Goal: Contribute content: Add original content to the website for others to see

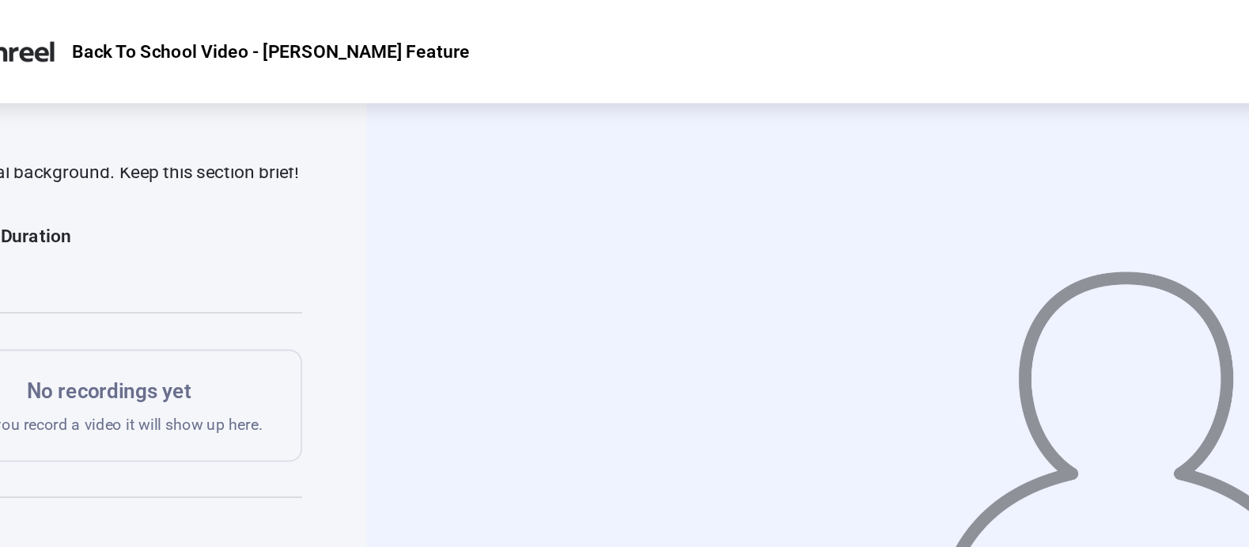
scroll to position [184, 0]
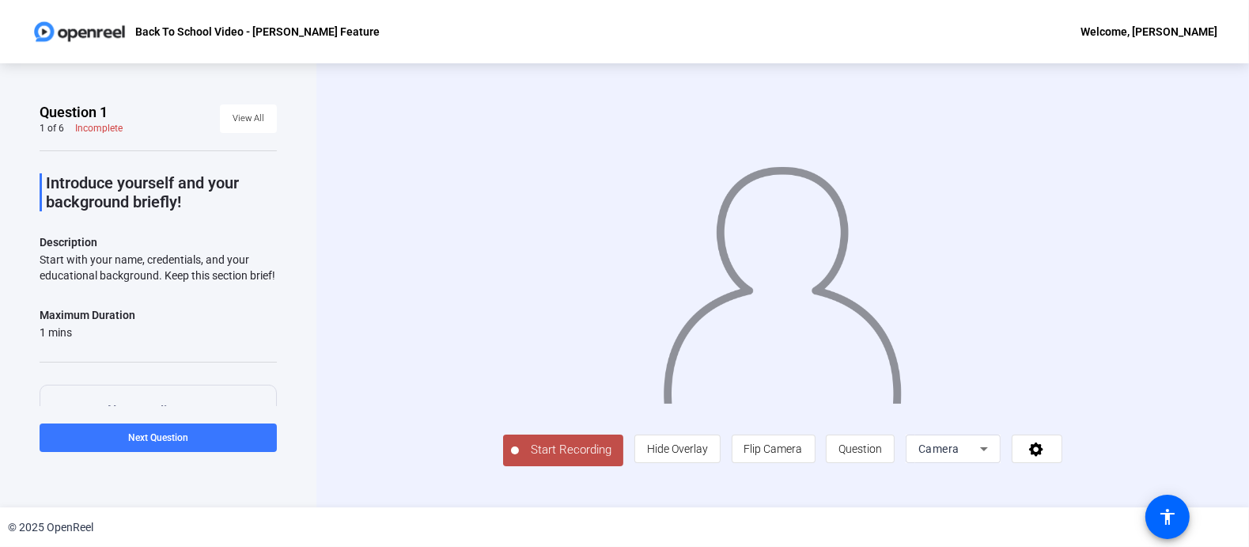
scroll to position [36, 0]
click at [994, 458] on icon at bounding box center [984, 448] width 19 height 19
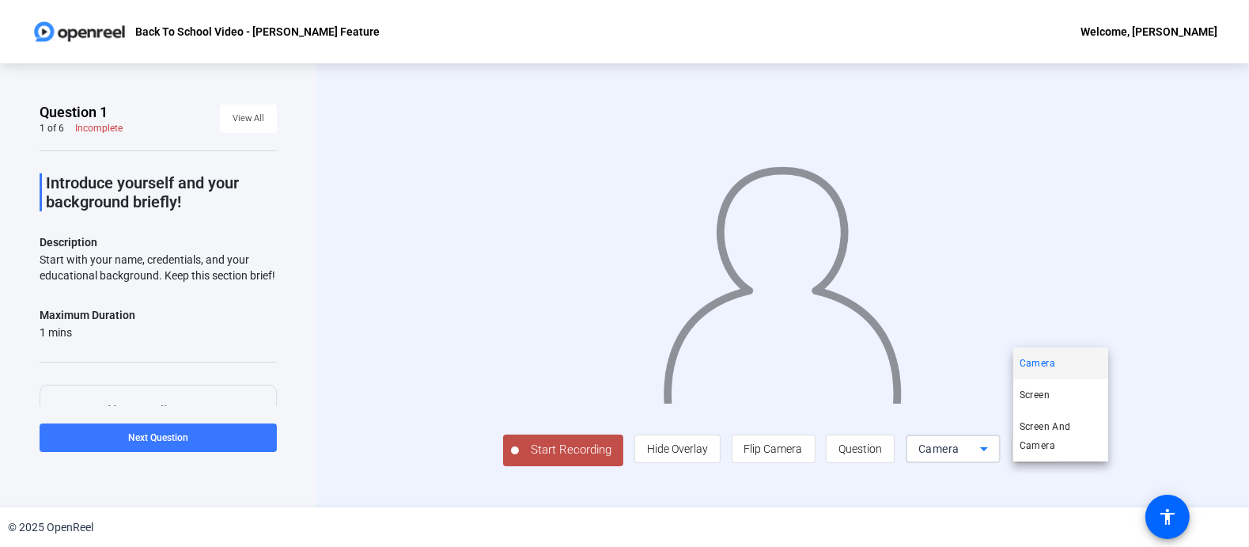
click at [1204, 374] on div at bounding box center [624, 273] width 1249 height 547
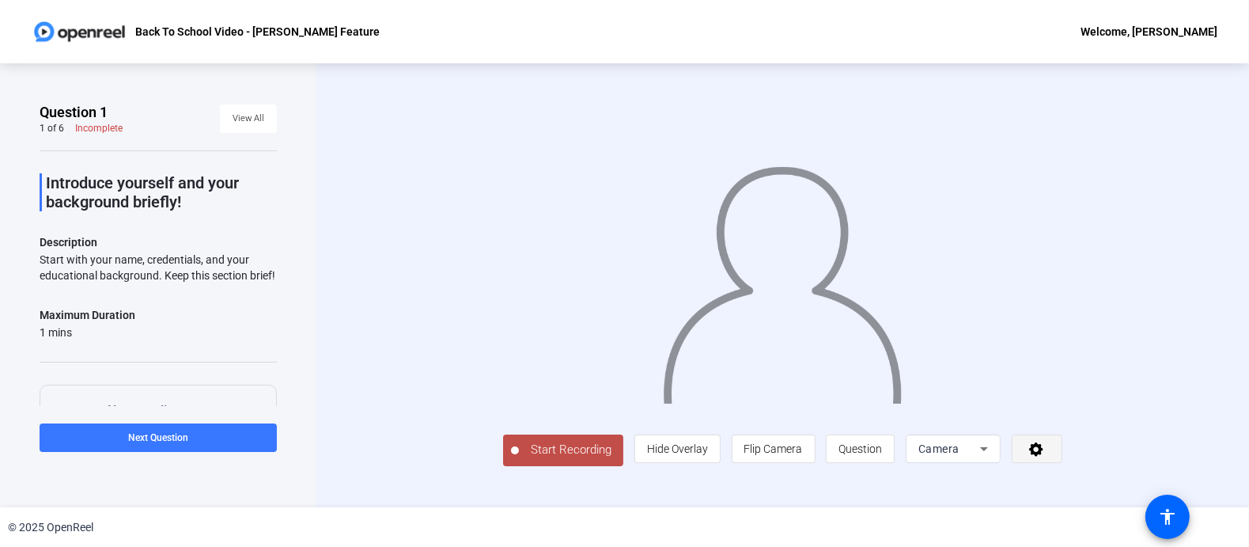
click at [1044, 457] on icon at bounding box center [1037, 449] width 14 height 14
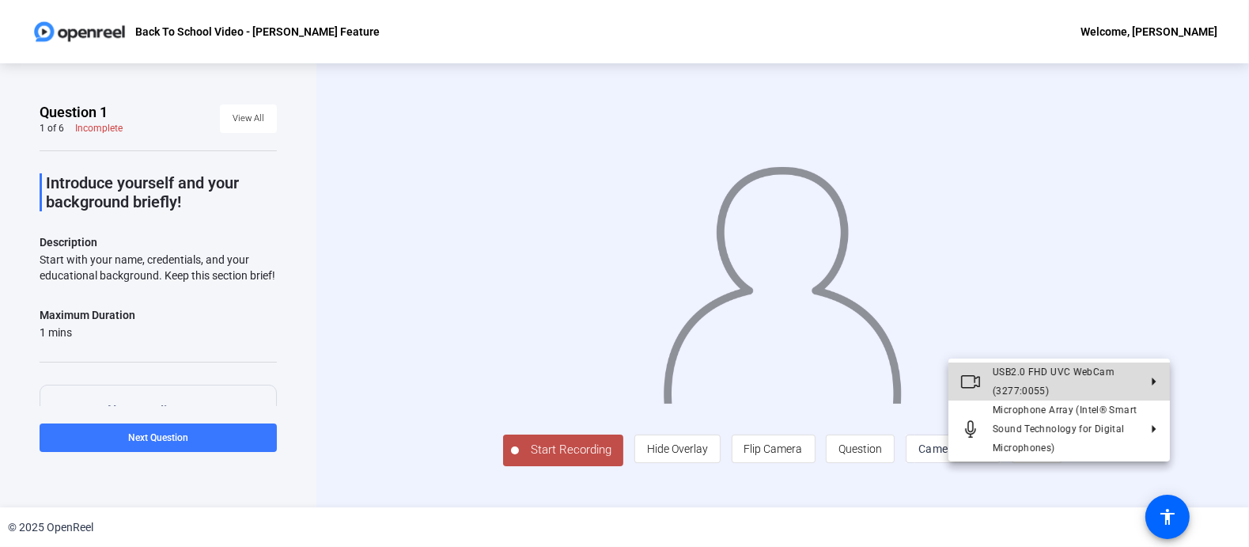
click at [1154, 381] on polygon at bounding box center [1154, 381] width 4 height 8
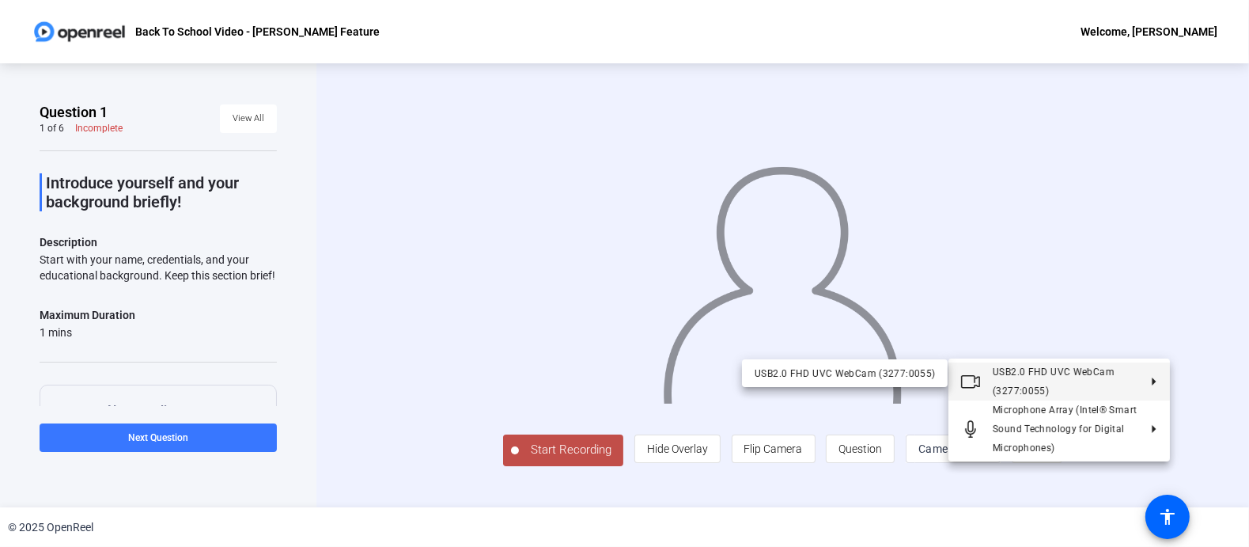
click at [1202, 359] on div at bounding box center [624, 273] width 1249 height 547
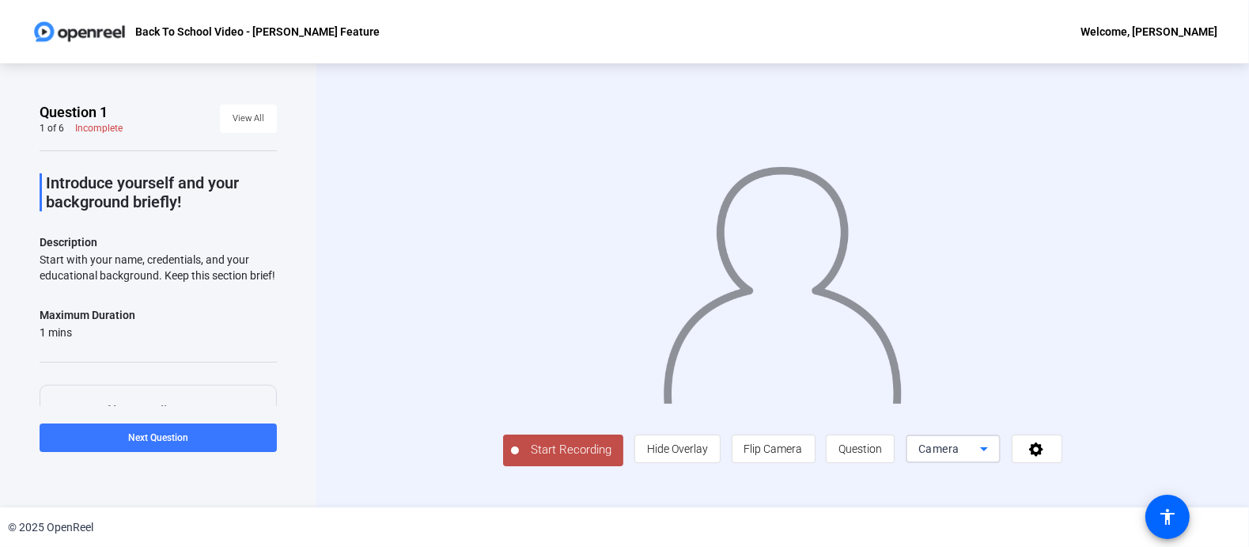
click at [994, 458] on icon at bounding box center [984, 448] width 19 height 19
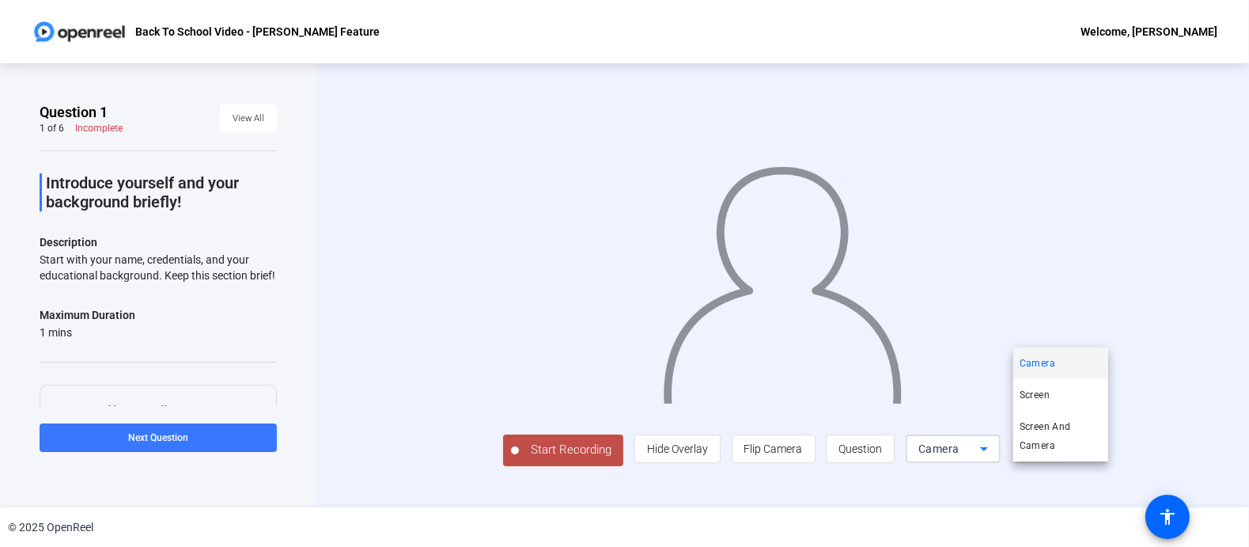
click at [1090, 475] on div at bounding box center [624, 273] width 1249 height 547
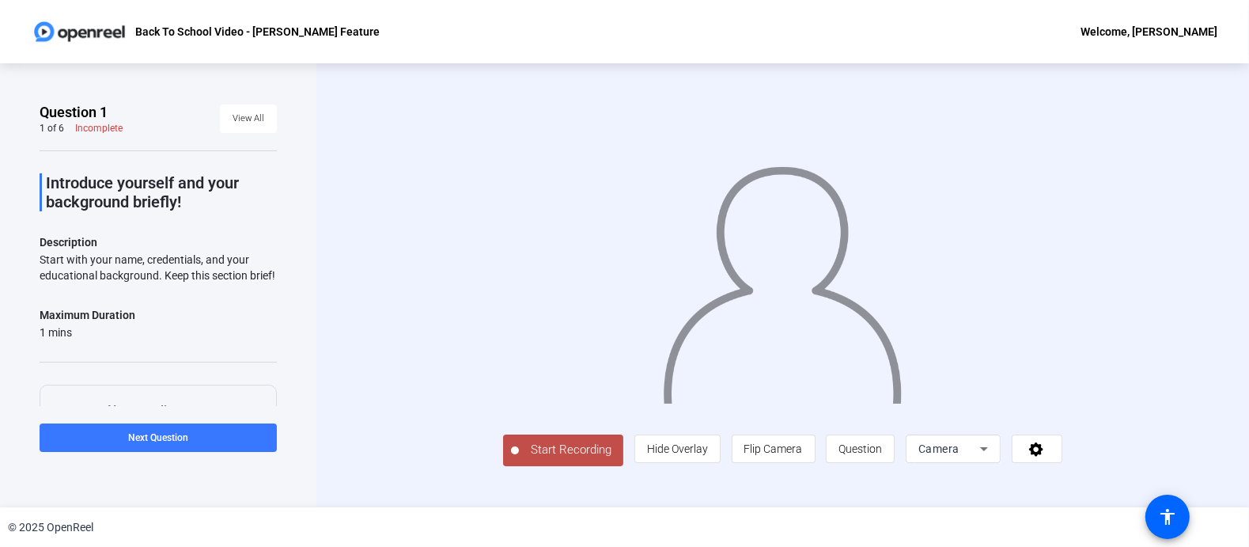
click at [519, 459] on span "Start Recording" at bounding box center [571, 450] width 104 height 18
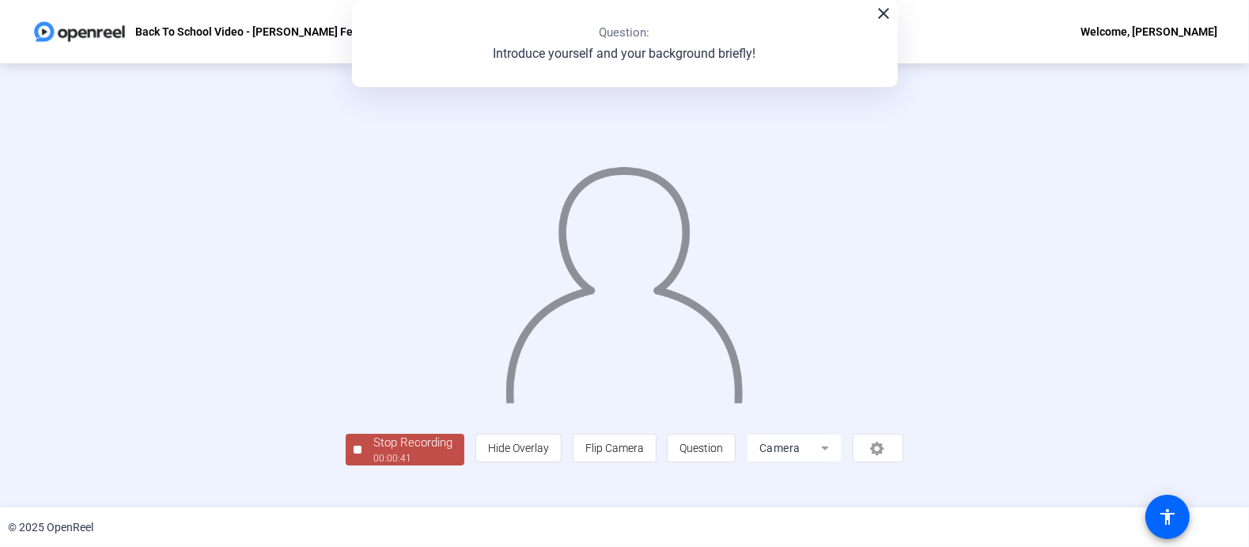
scroll to position [63, 0]
click at [374, 465] on div "00:00:42" at bounding box center [413, 458] width 79 height 14
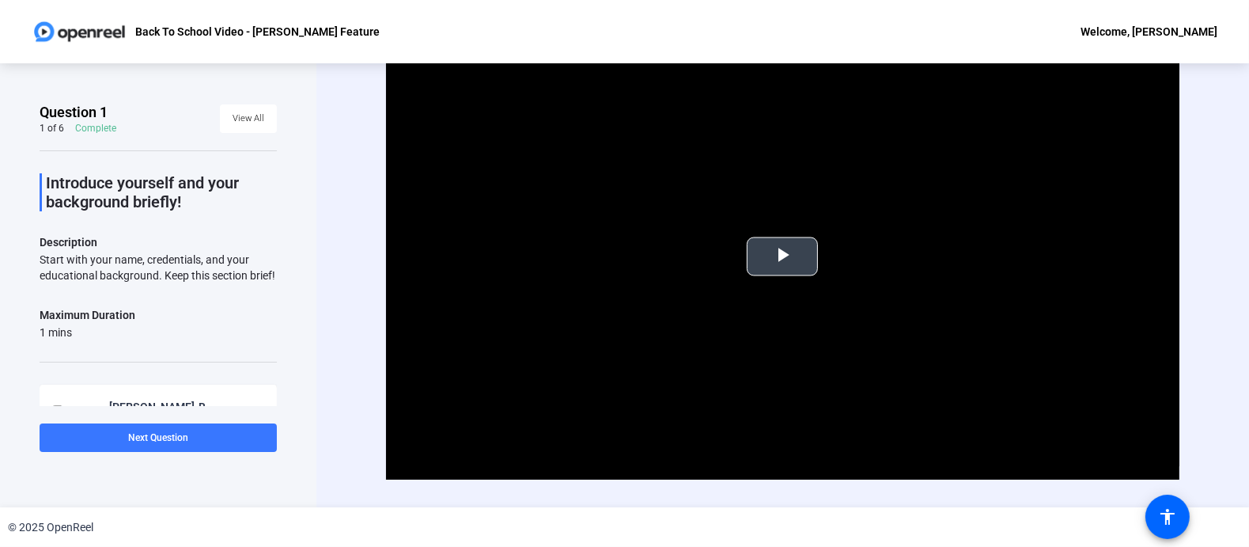
click at [783, 256] on span "Video Player" at bounding box center [783, 256] width 0 height 0
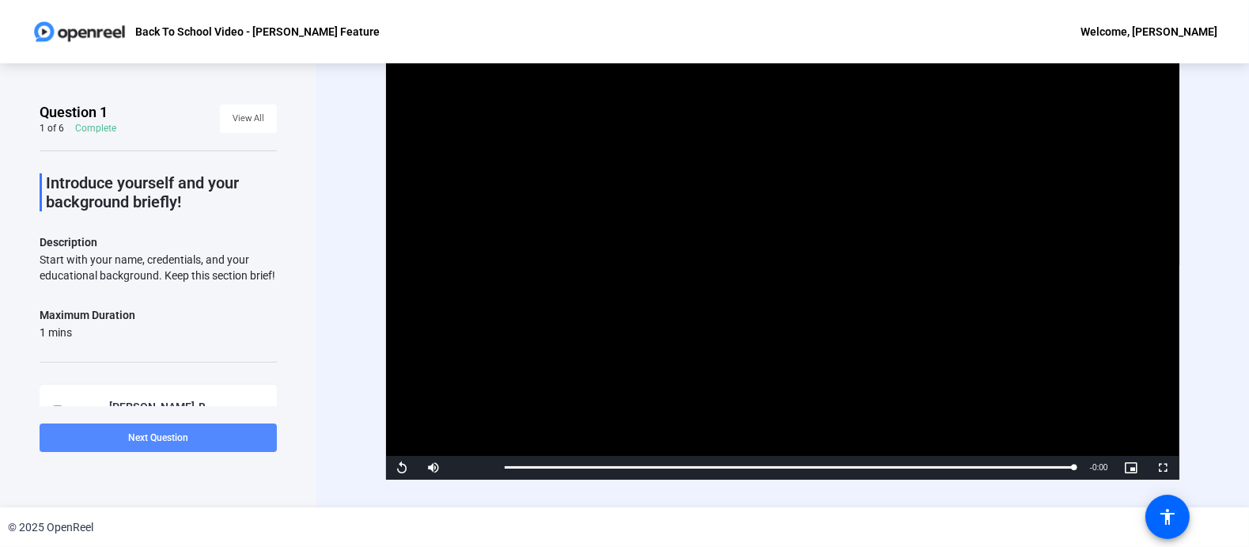
click at [145, 436] on span "Next Question" at bounding box center [158, 437] width 60 height 11
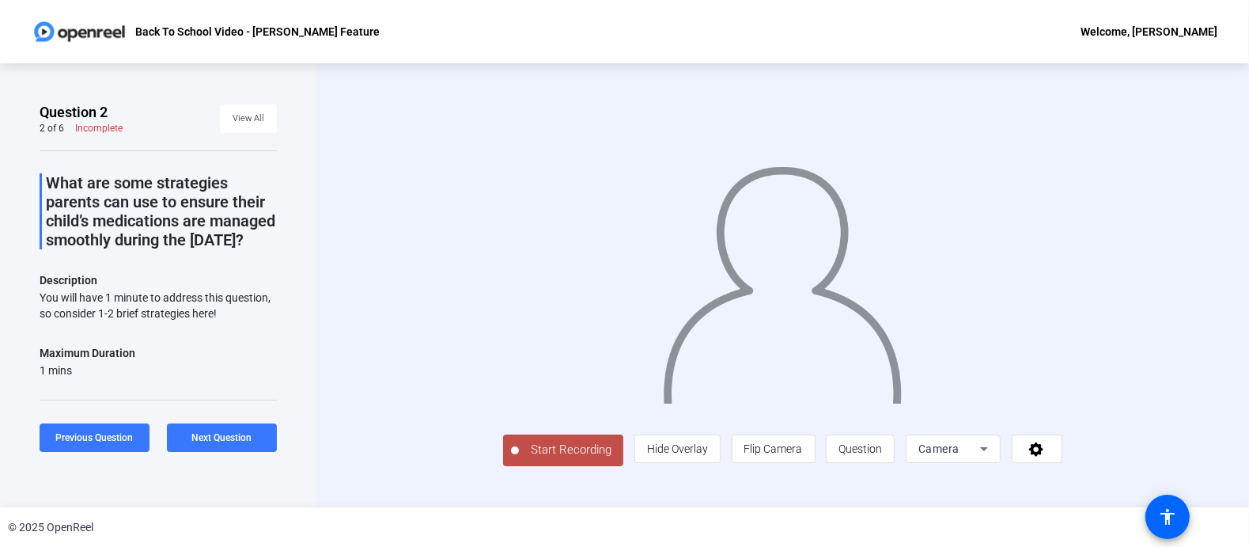
scroll to position [36, 0]
click at [519, 459] on span "Start Recording" at bounding box center [571, 450] width 104 height 18
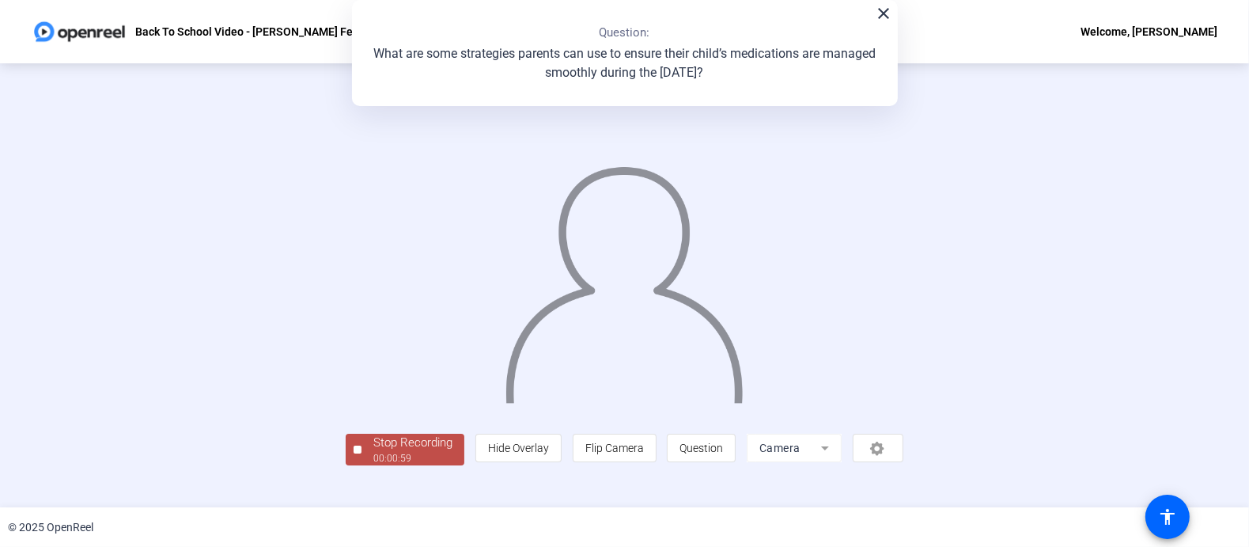
scroll to position [0, 0]
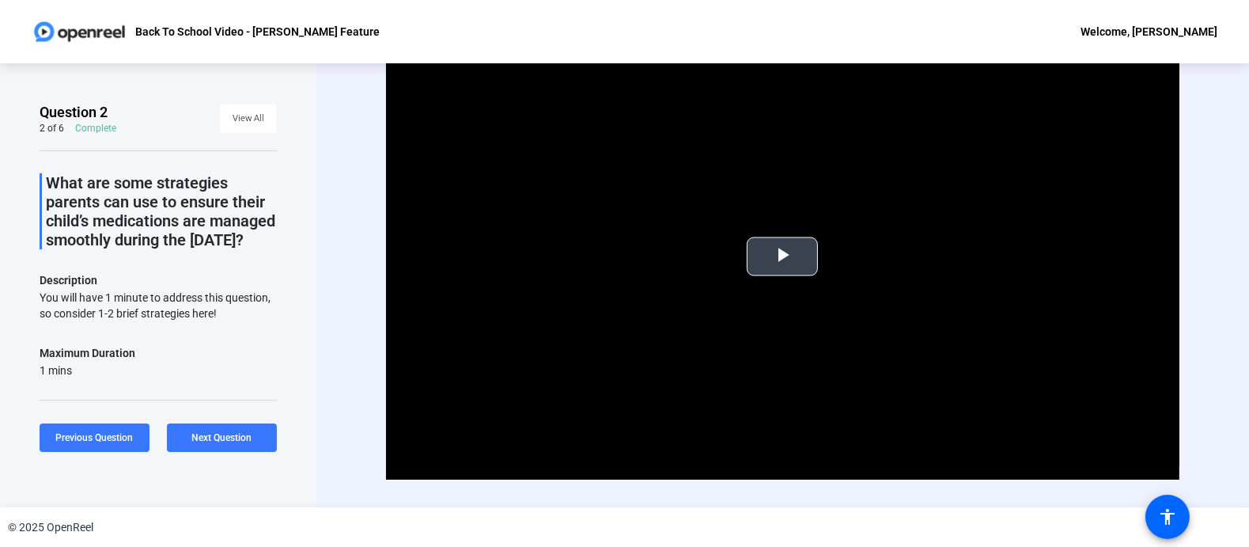
click at [783, 256] on span "Video Player" at bounding box center [783, 256] width 0 height 0
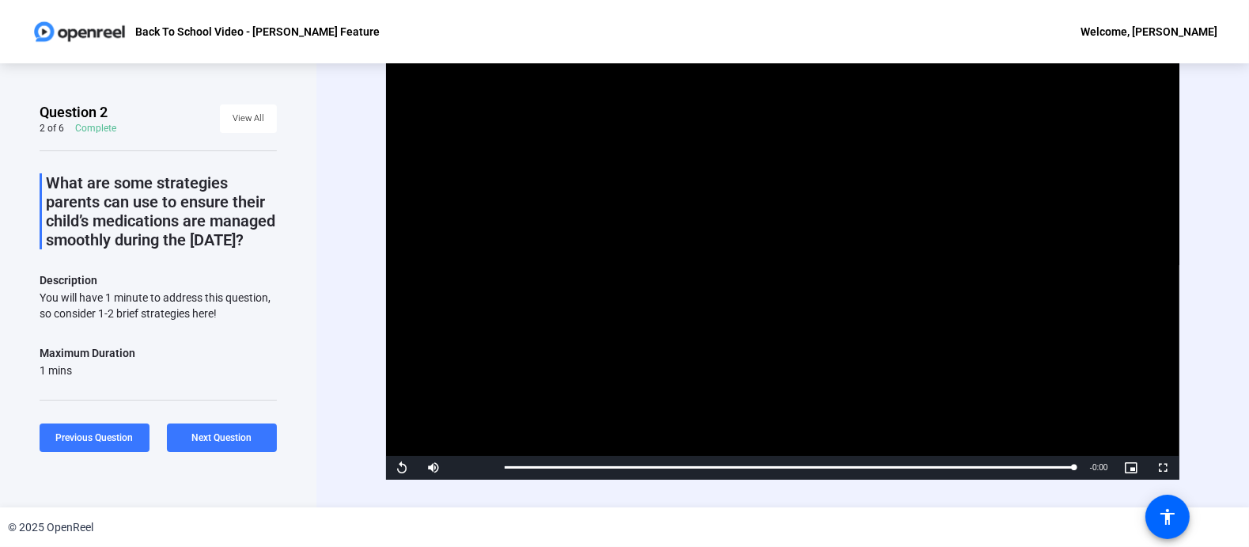
scroll to position [32, 0]
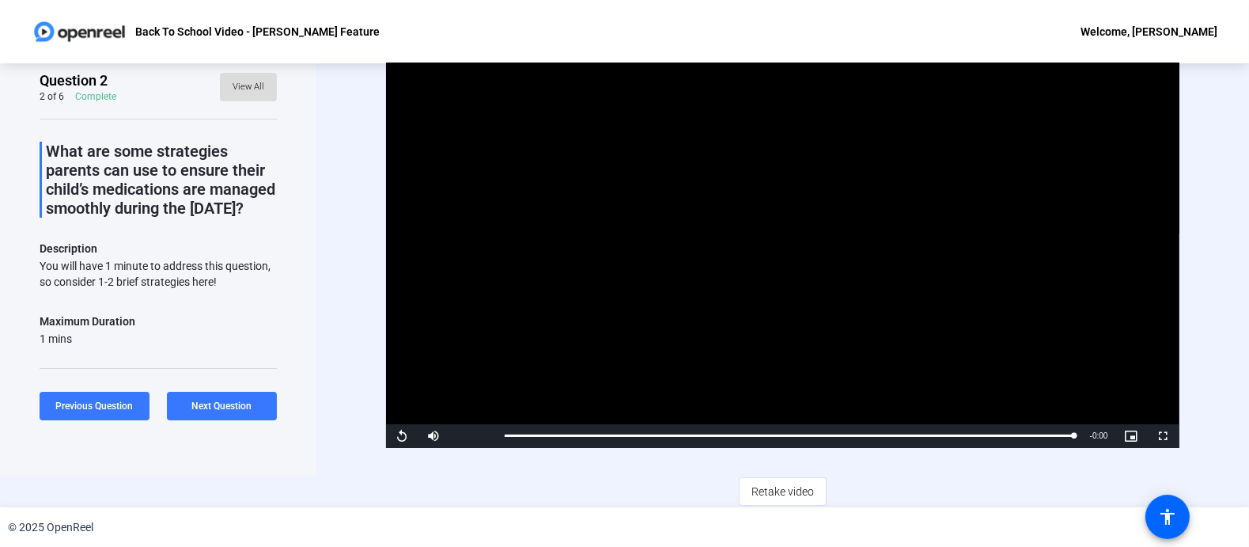
click at [241, 91] on span "View All" at bounding box center [249, 87] width 32 height 24
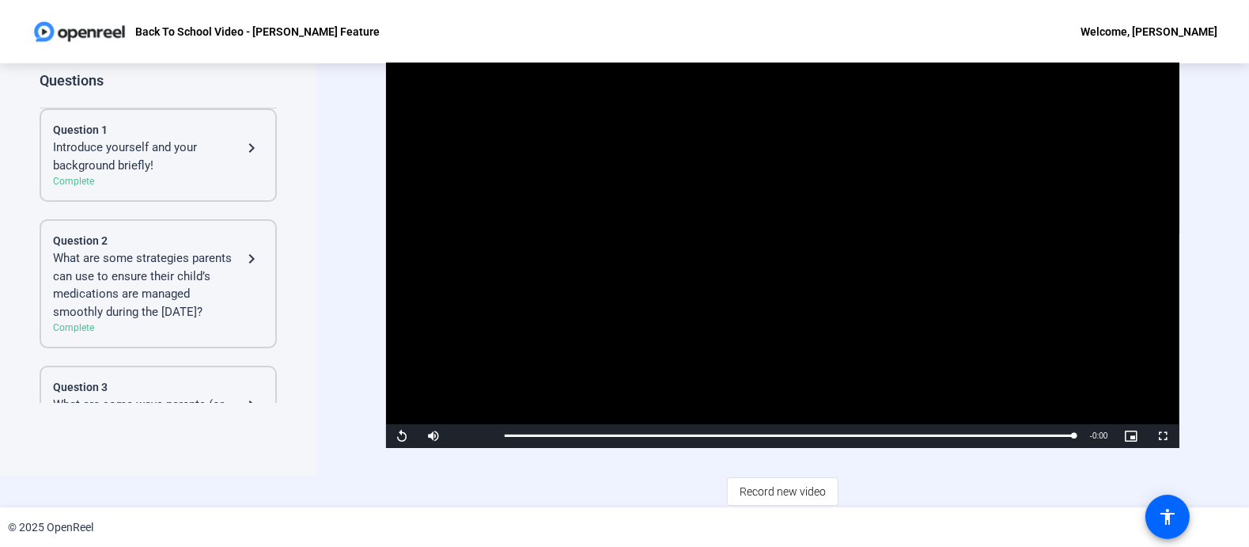
click at [242, 258] on mat-icon "navigate_next" at bounding box center [251, 258] width 19 height 19
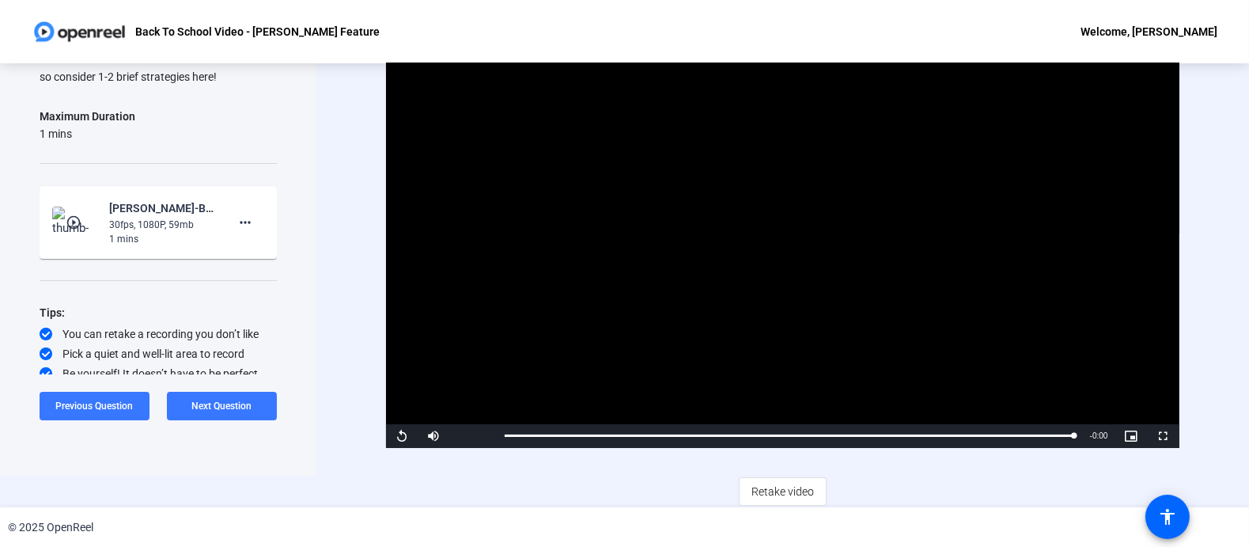
scroll to position [245, 0]
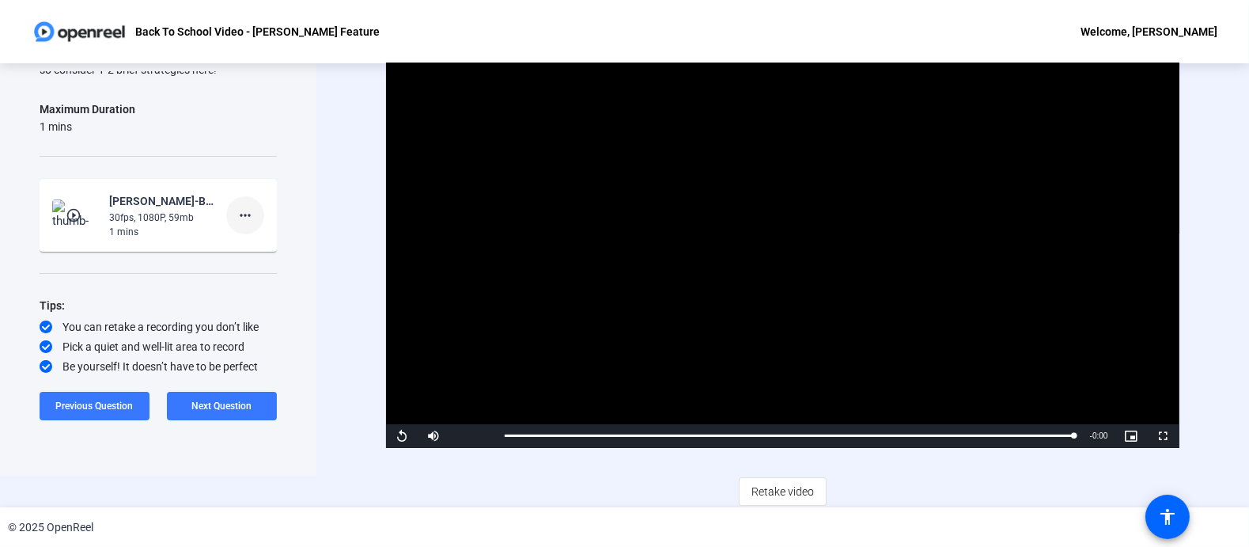
click at [236, 216] on mat-icon "more_horiz" at bounding box center [245, 215] width 19 height 19
click at [246, 267] on span "Retake" at bounding box center [260, 267] width 63 height 19
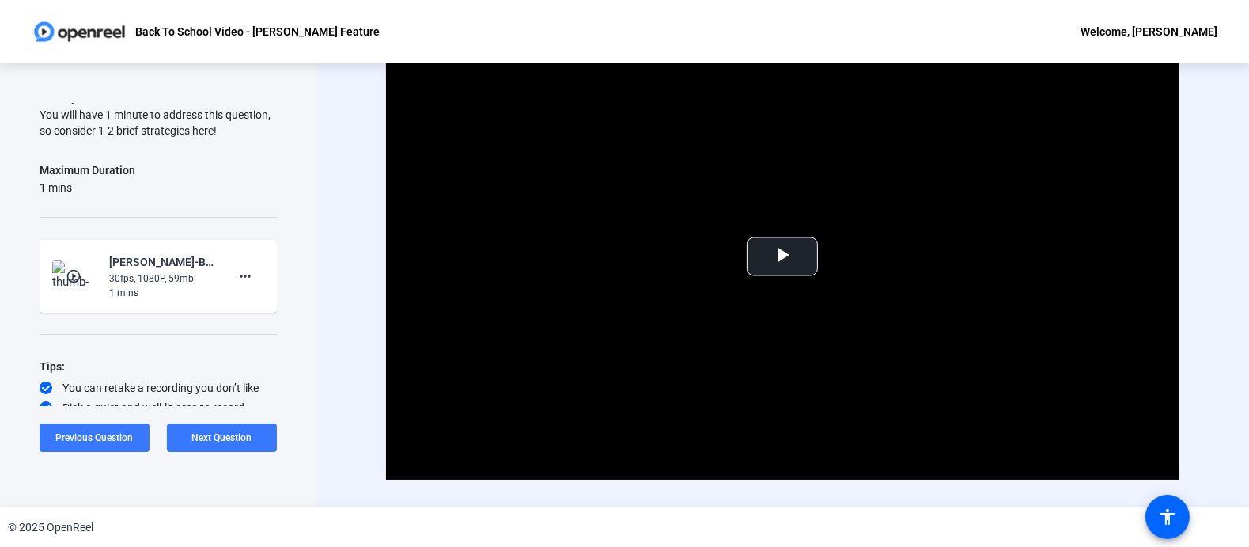
scroll to position [188, 0]
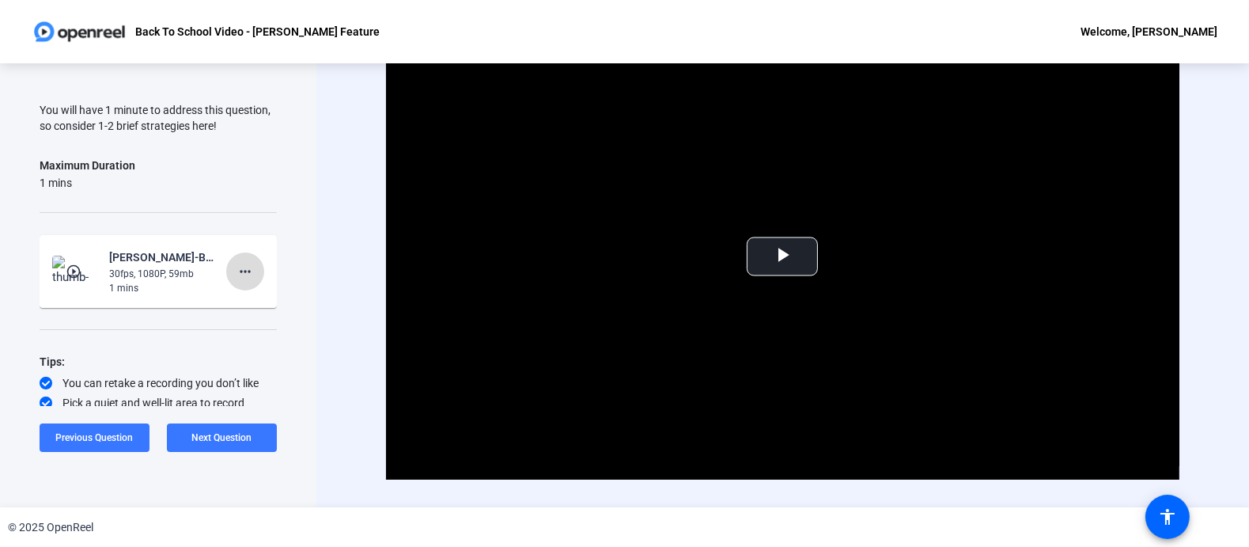
click at [236, 281] on mat-icon "more_horiz" at bounding box center [245, 271] width 19 height 19
click at [240, 360] on span "Retake" at bounding box center [260, 357] width 63 height 19
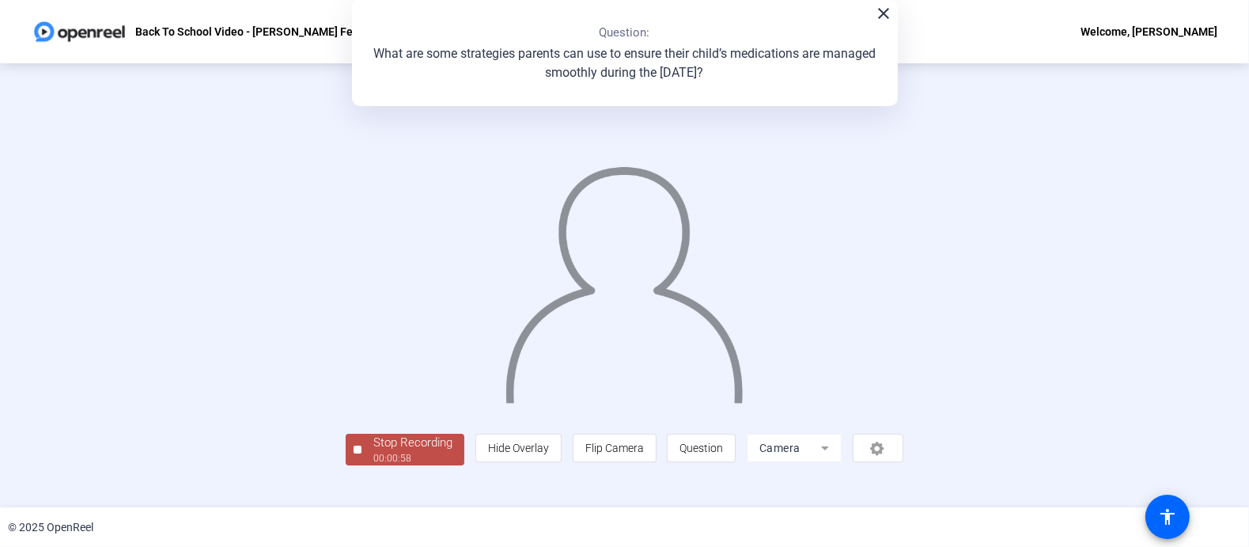
scroll to position [63, 0]
click at [374, 452] on div "Stop Recording" at bounding box center [413, 443] width 79 height 18
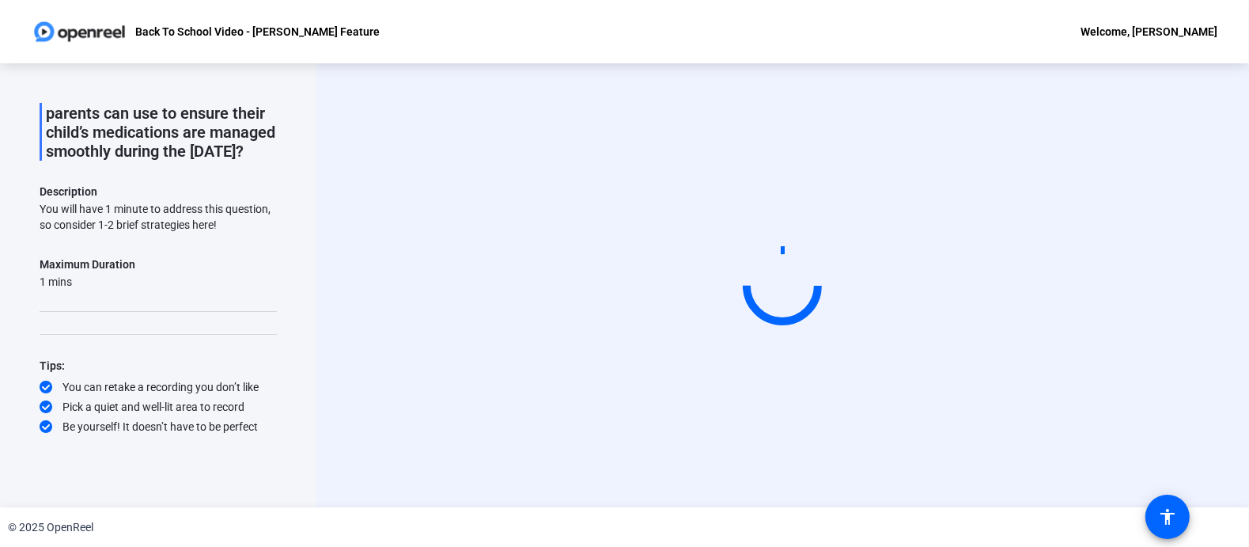
scroll to position [0, 0]
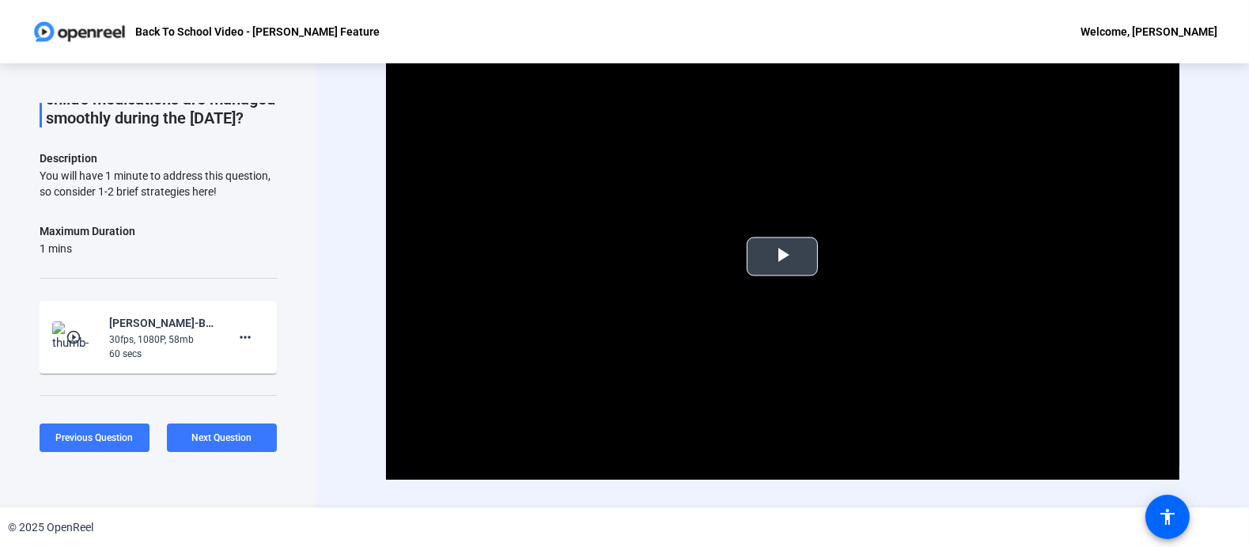
click at [783, 256] on span "Video Player" at bounding box center [783, 256] width 0 height 0
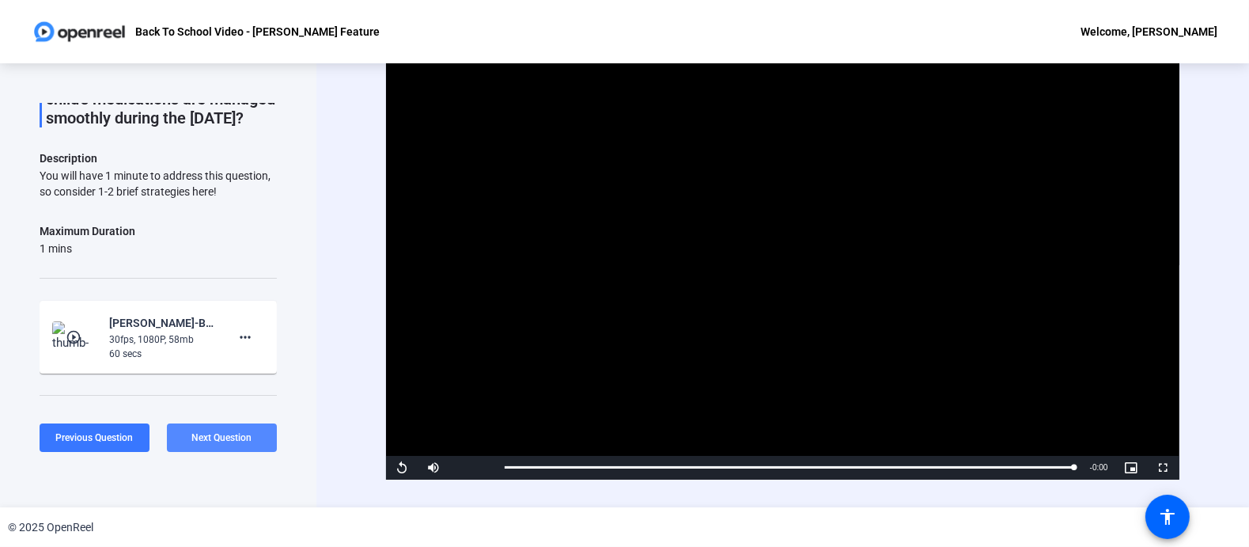
click at [229, 439] on span "Next Question" at bounding box center [222, 437] width 60 height 11
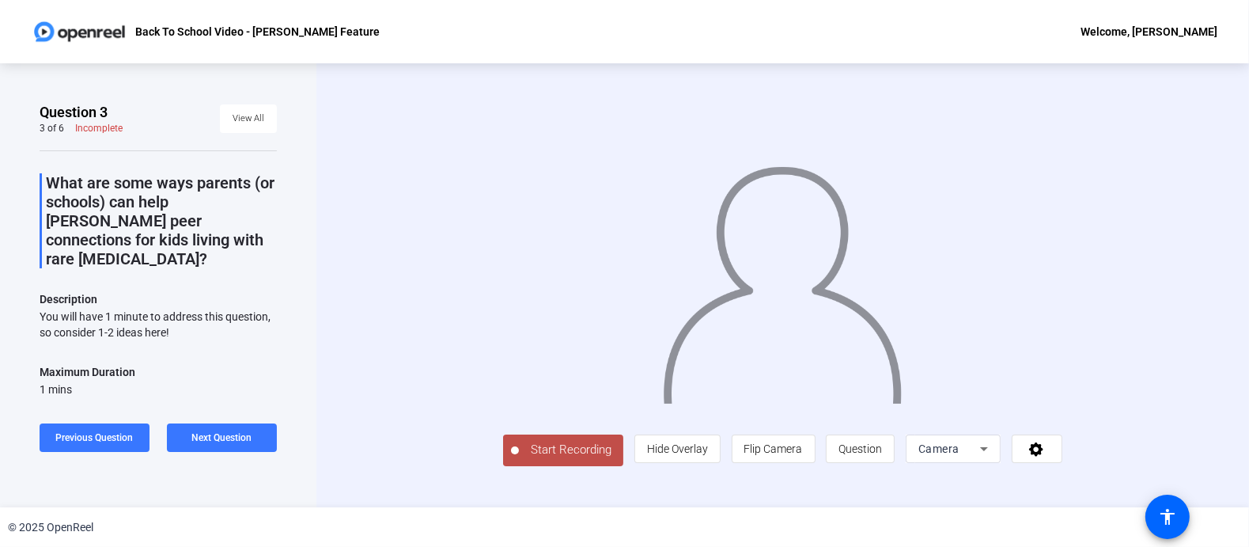
click at [503, 466] on button "Start Recording" at bounding box center [563, 450] width 120 height 32
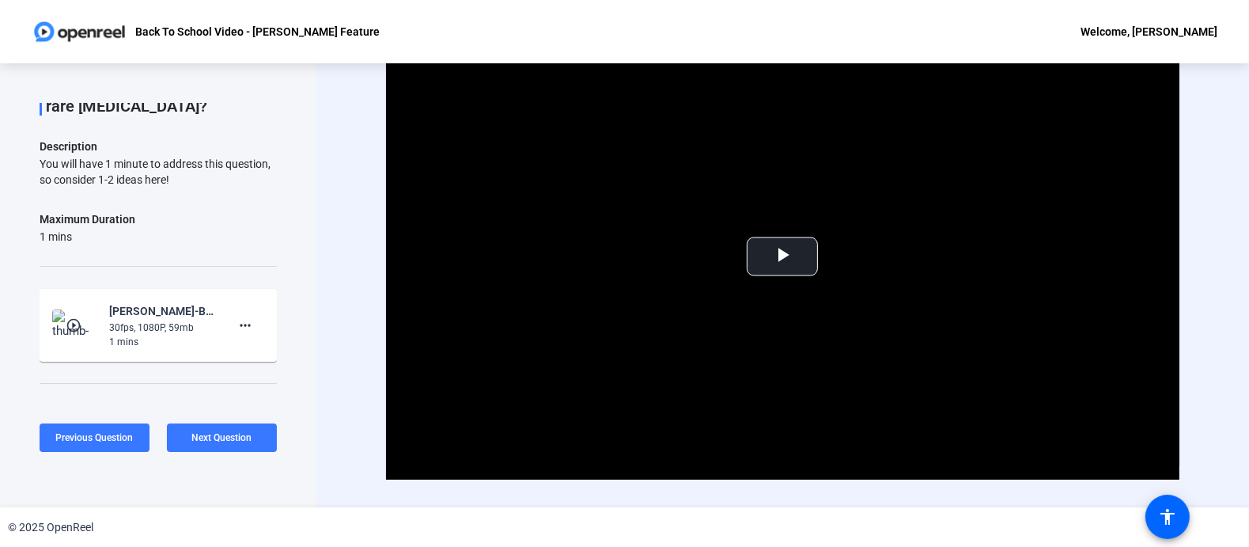
scroll to position [157, 0]
click at [236, 312] on mat-icon "more_horiz" at bounding box center [245, 321] width 19 height 19
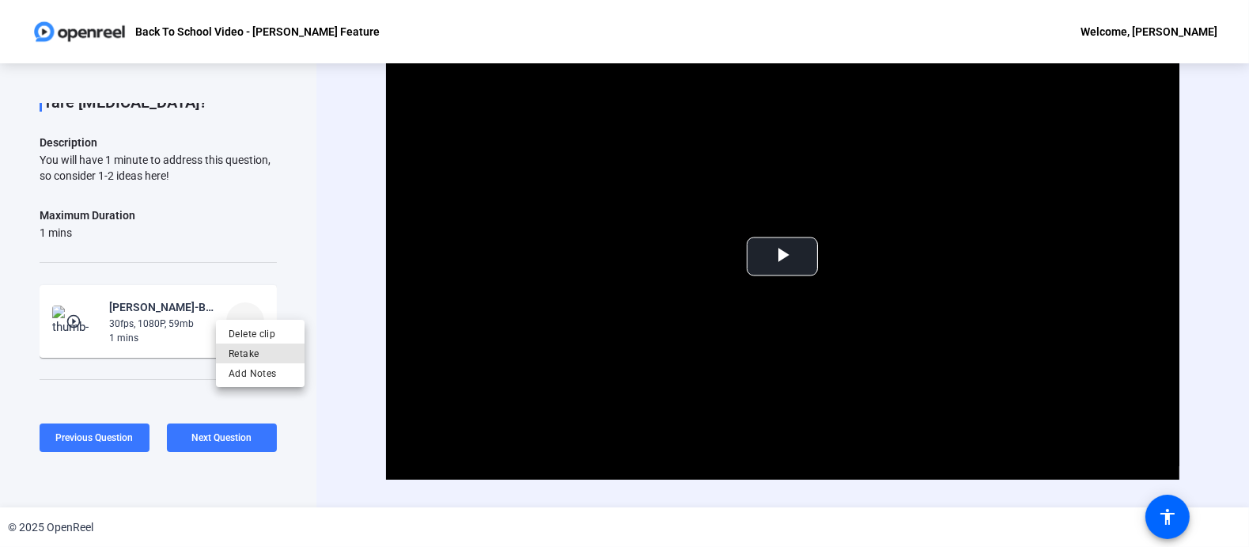
click at [227, 358] on button "Retake" at bounding box center [260, 353] width 89 height 20
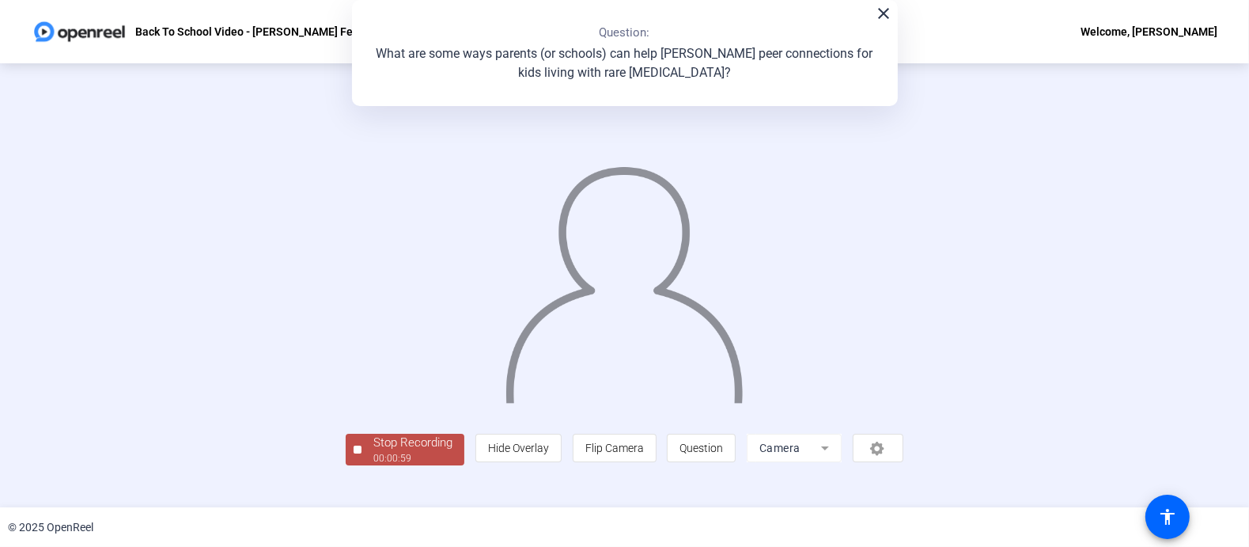
scroll to position [87, 0]
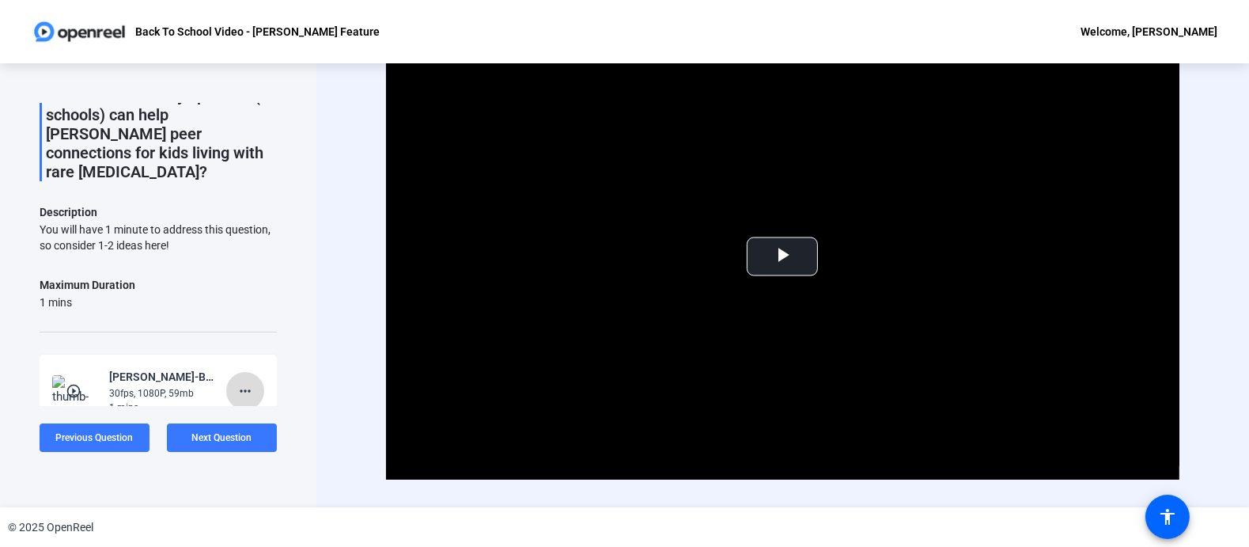
click at [236, 381] on mat-icon "more_horiz" at bounding box center [245, 390] width 19 height 19
click at [231, 430] on span "Retake" at bounding box center [260, 422] width 63 height 19
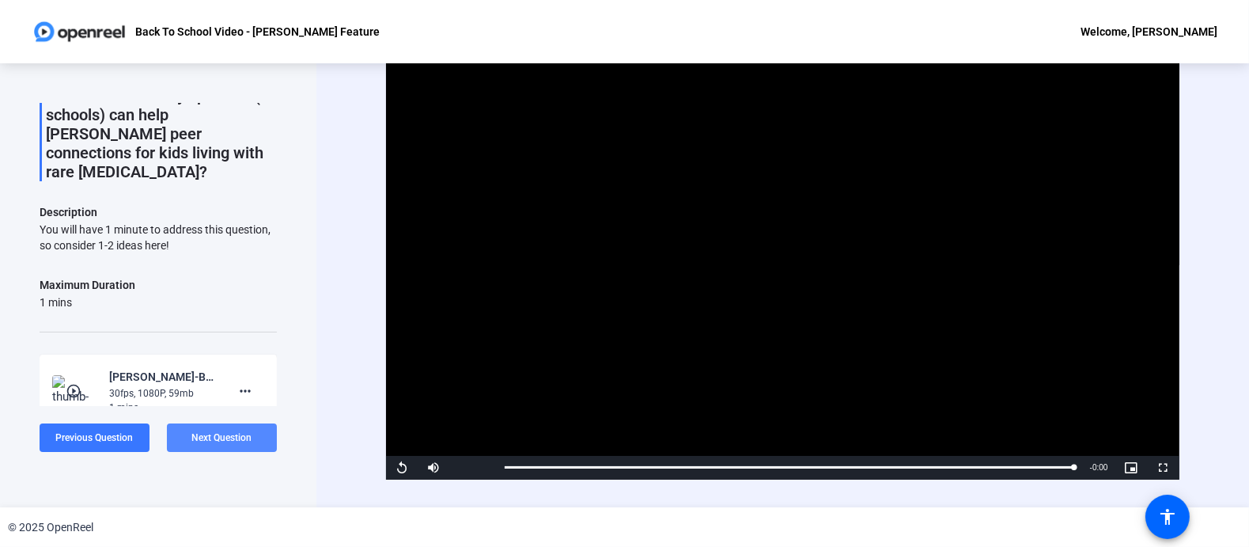
click at [226, 432] on span "Next Question" at bounding box center [222, 437] width 60 height 11
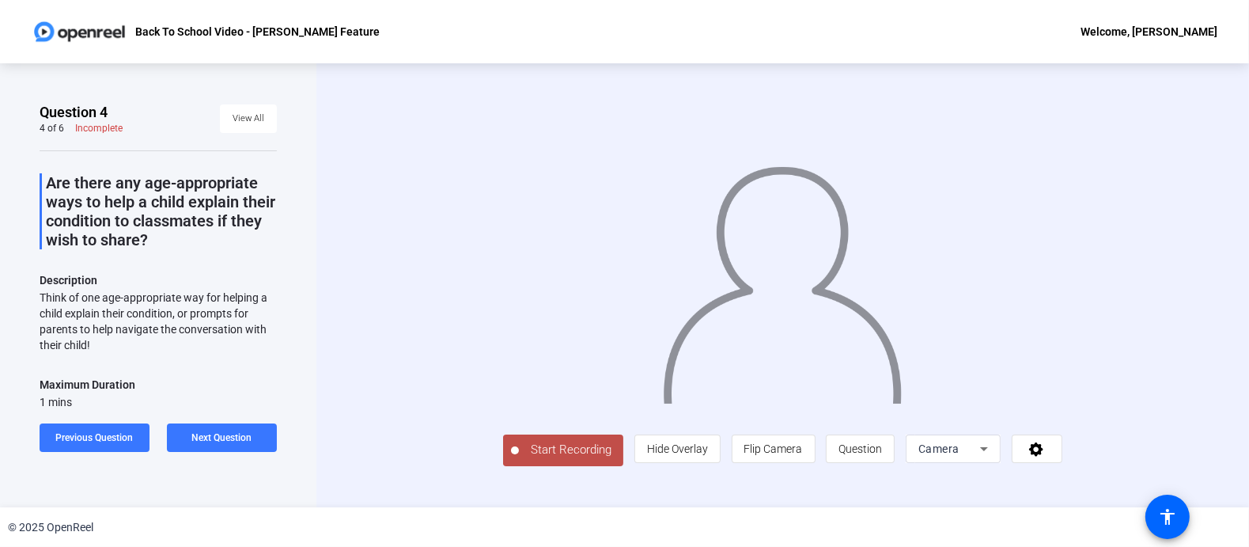
scroll to position [36, 0]
click at [519, 459] on span "Start Recording" at bounding box center [571, 450] width 104 height 18
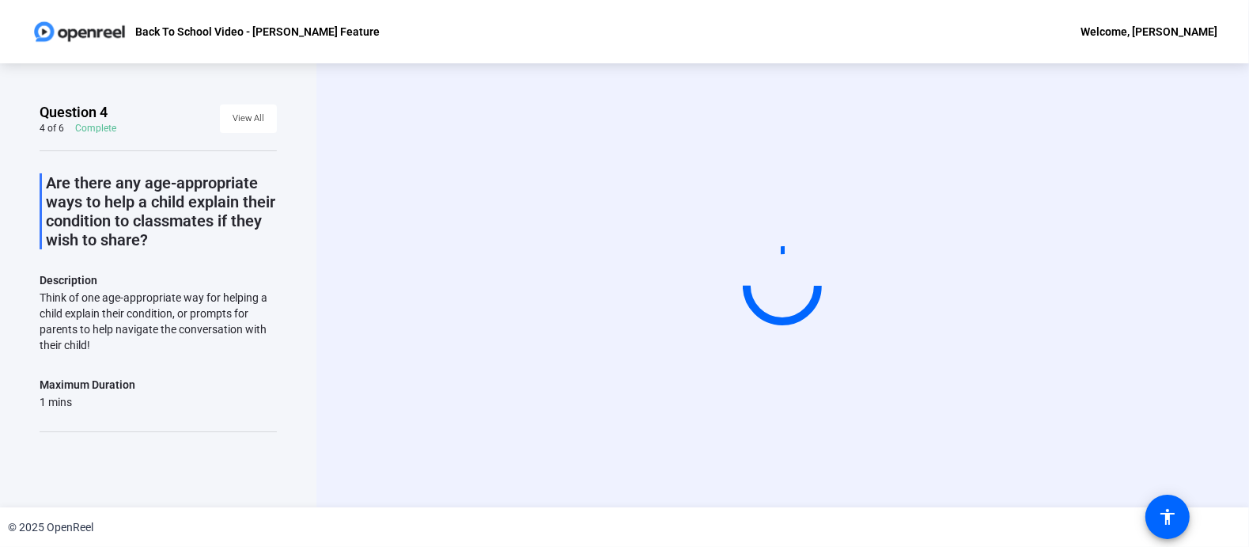
scroll to position [0, 0]
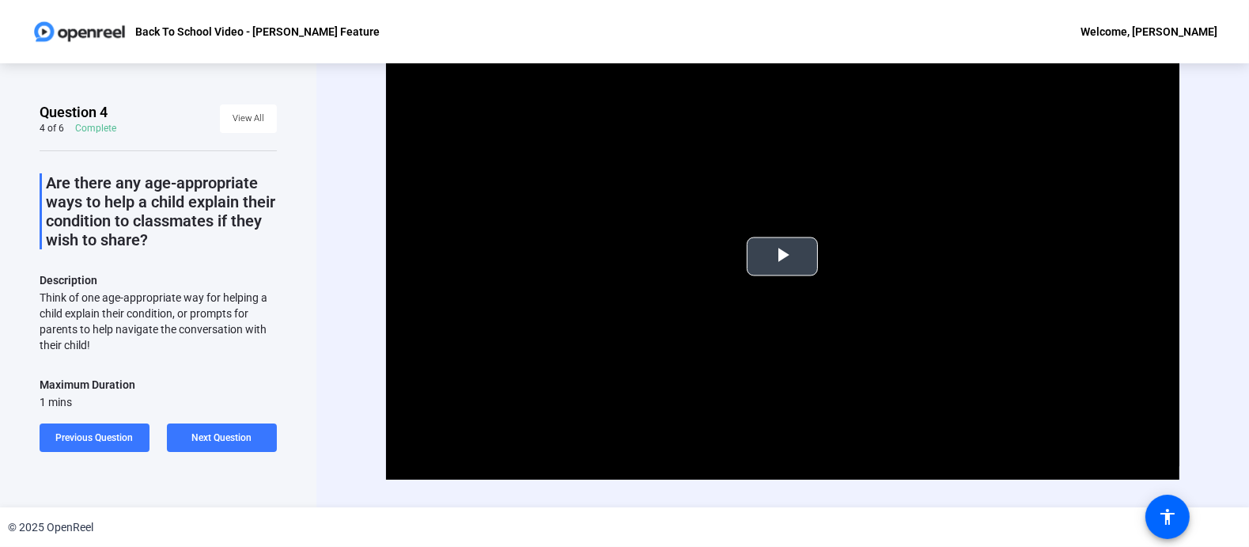
click at [783, 256] on span "Video Player" at bounding box center [783, 256] width 0 height 0
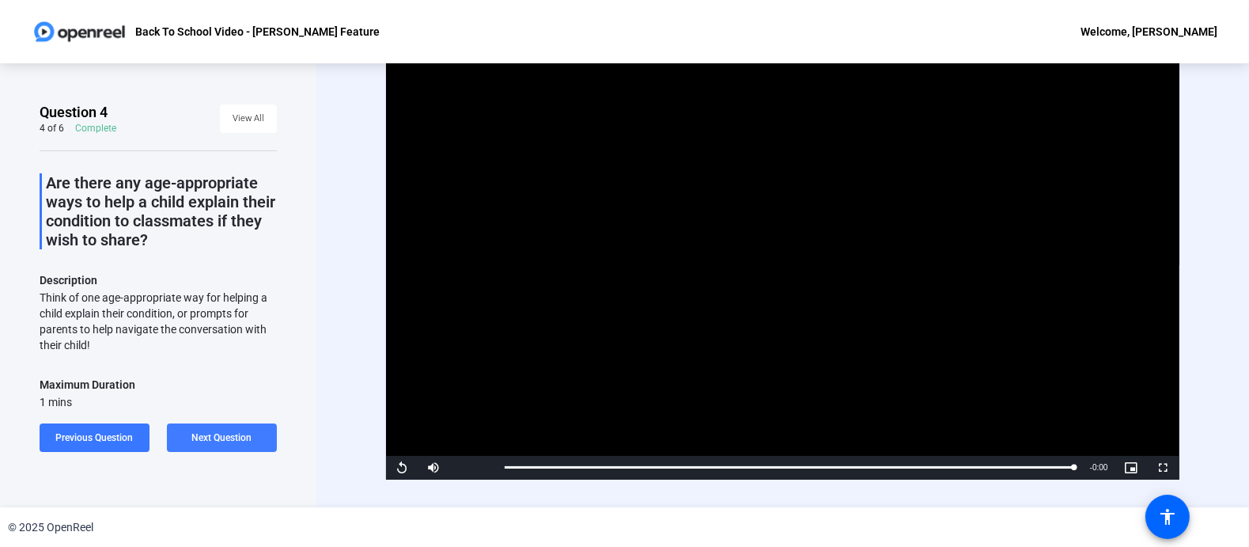
click at [222, 440] on span "Next Question" at bounding box center [222, 437] width 60 height 11
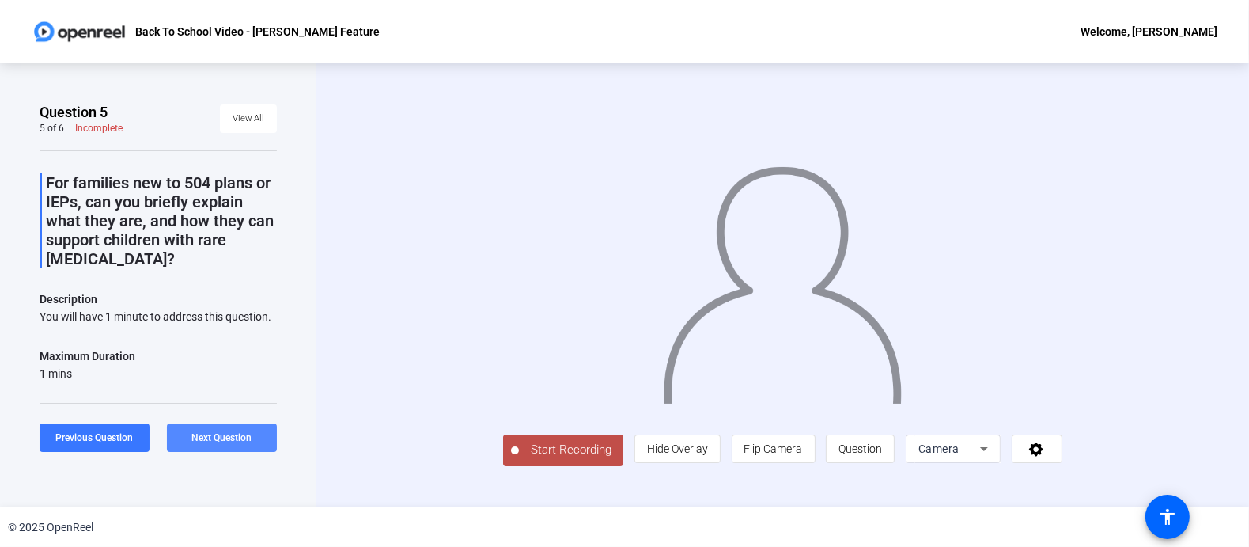
click at [228, 435] on span "Next Question" at bounding box center [222, 437] width 60 height 11
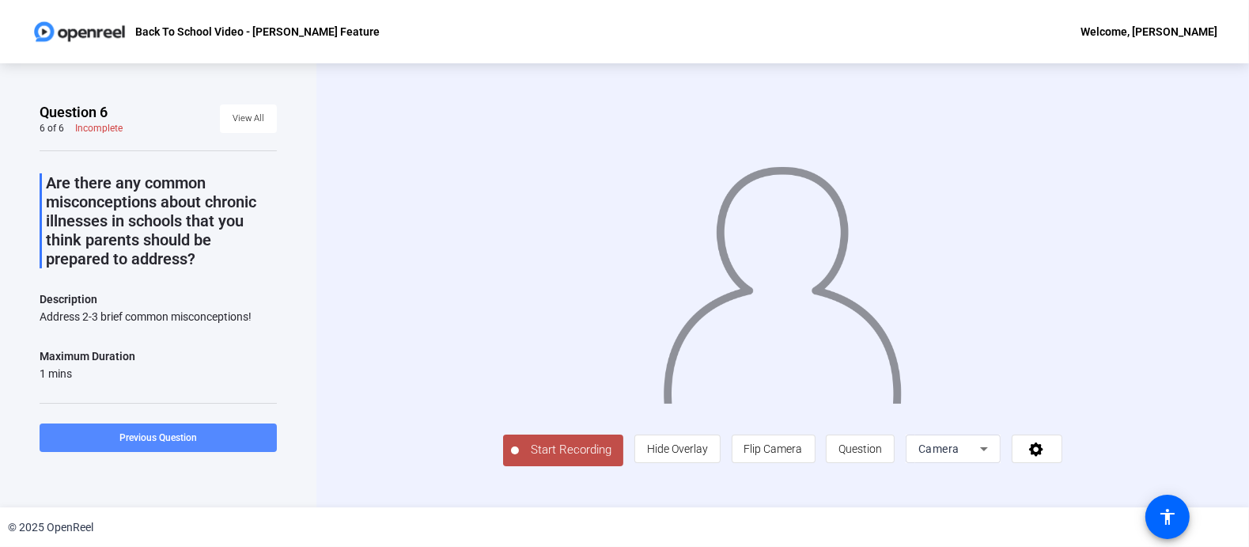
click at [87, 436] on span at bounding box center [158, 438] width 237 height 38
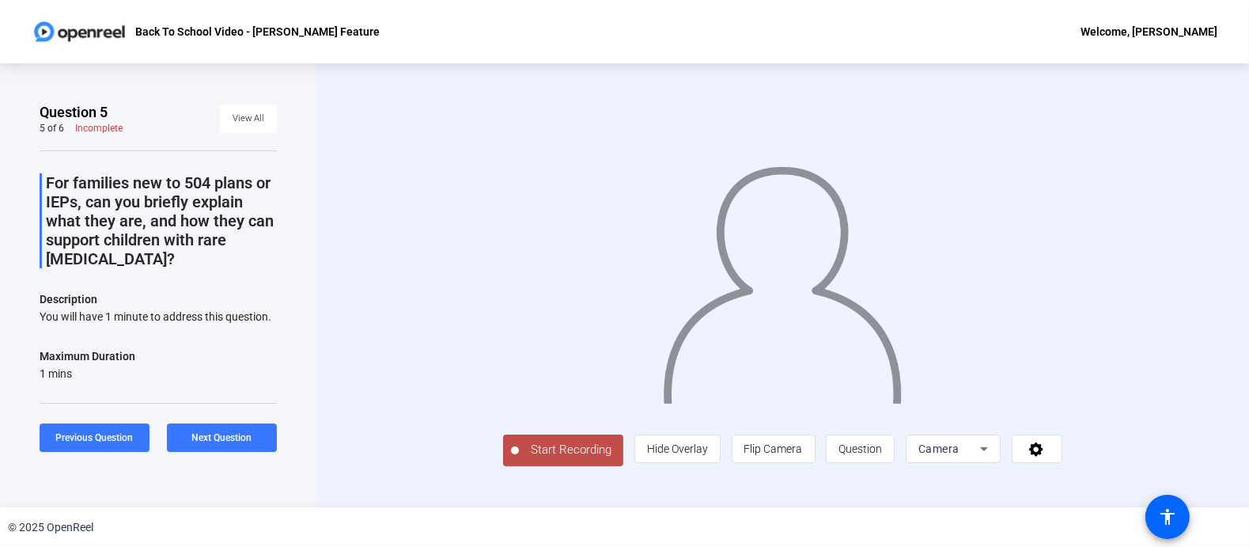
click at [503, 466] on button "Start Recording" at bounding box center [563, 450] width 120 height 32
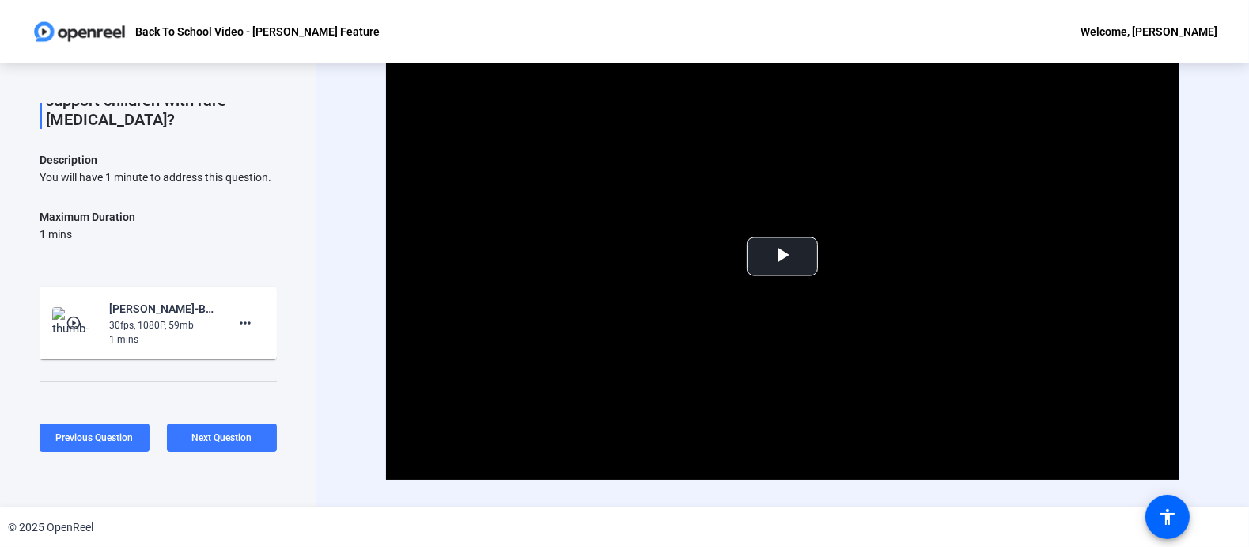
scroll to position [229, 0]
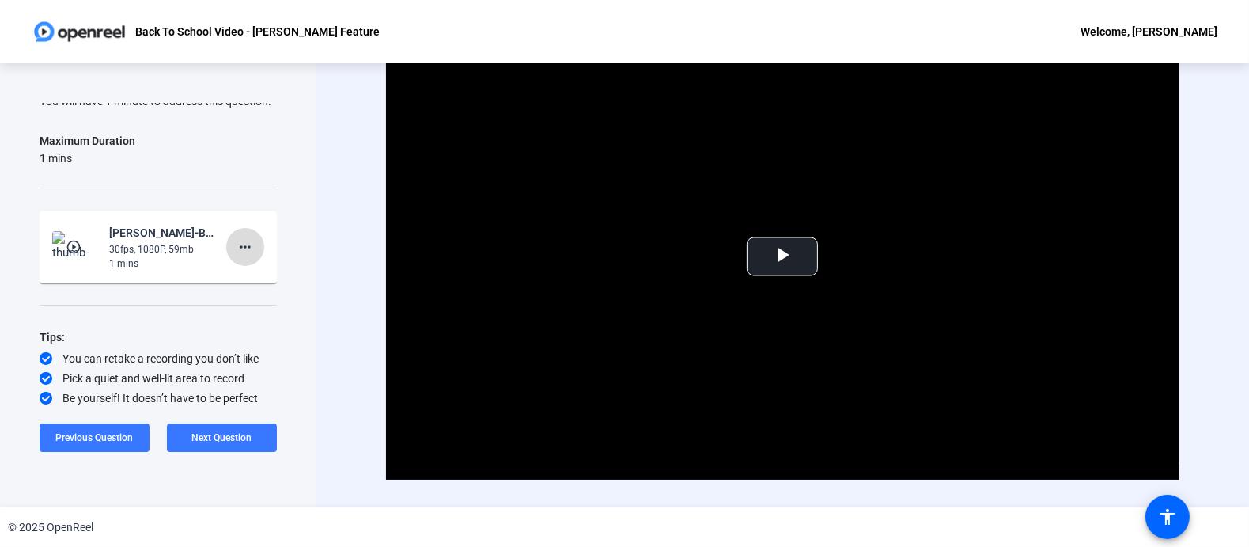
click at [229, 237] on span at bounding box center [245, 247] width 38 height 38
click at [242, 301] on span "Retake" at bounding box center [260, 299] width 63 height 19
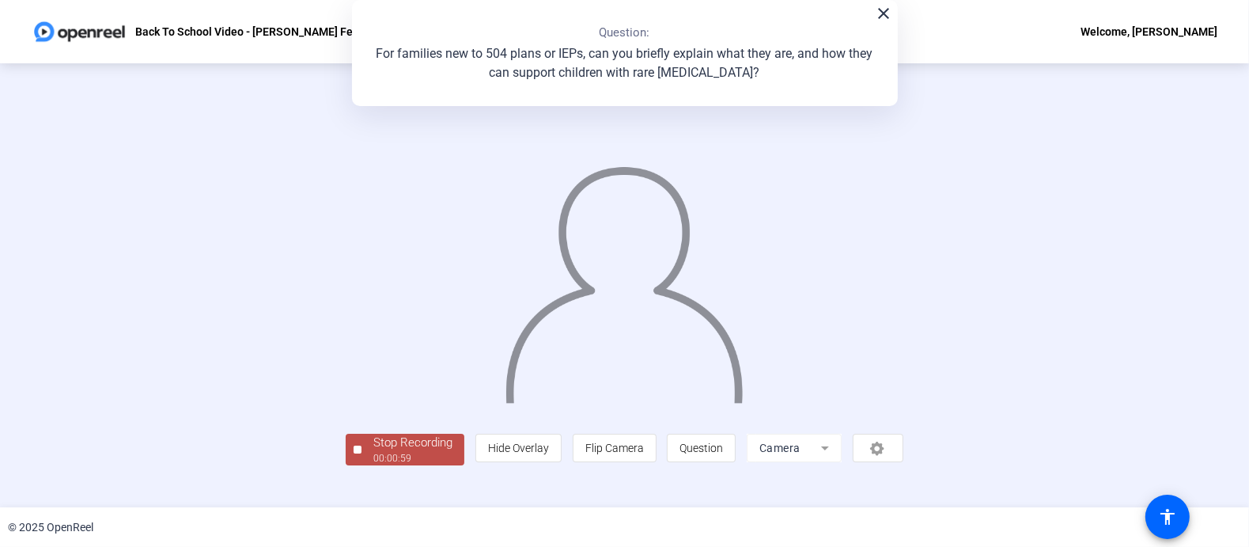
scroll to position [0, 0]
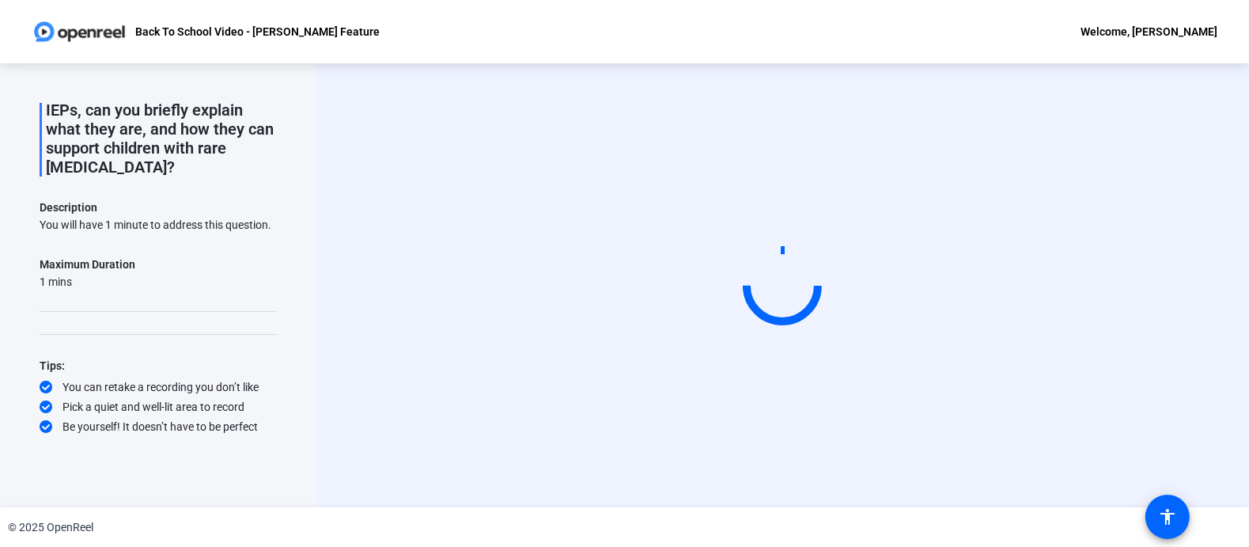
click at [211, 476] on div "Question 5 5 of 6 Complete View All For families new to 504 plans or IEPs, can …" at bounding box center [158, 285] width 317 height 444
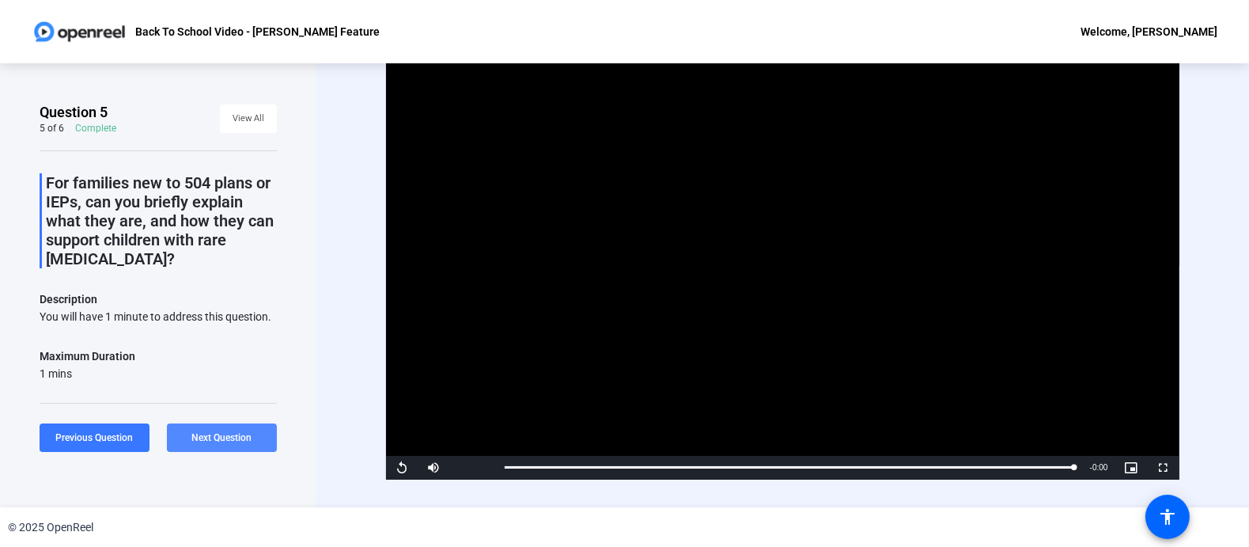
click at [235, 442] on span "Next Question" at bounding box center [222, 437] width 60 height 11
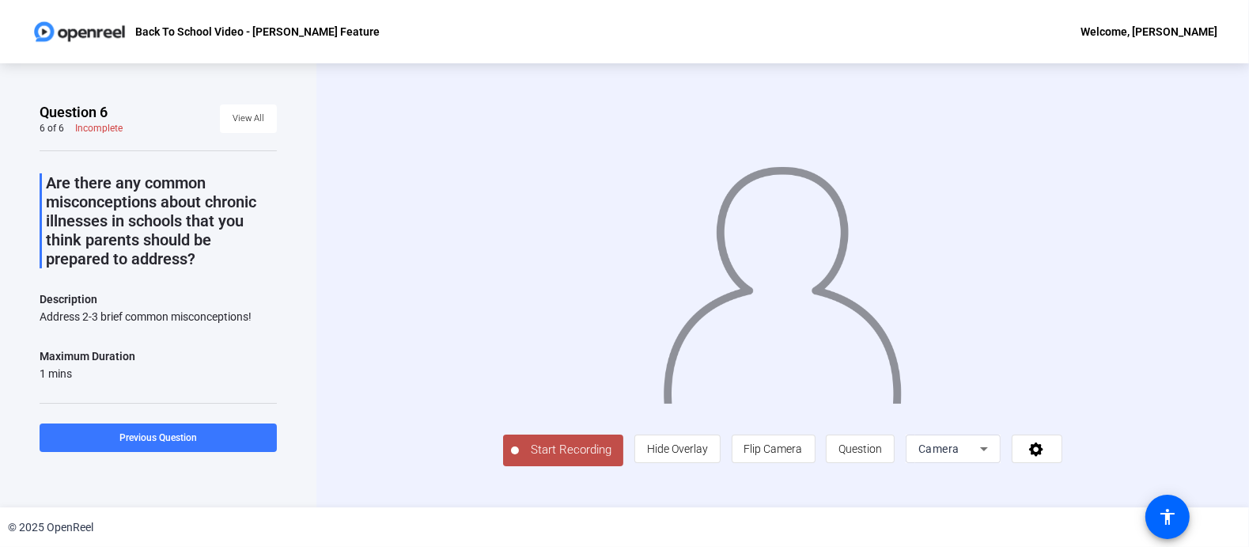
click at [503, 466] on button "Start Recording" at bounding box center [563, 450] width 120 height 32
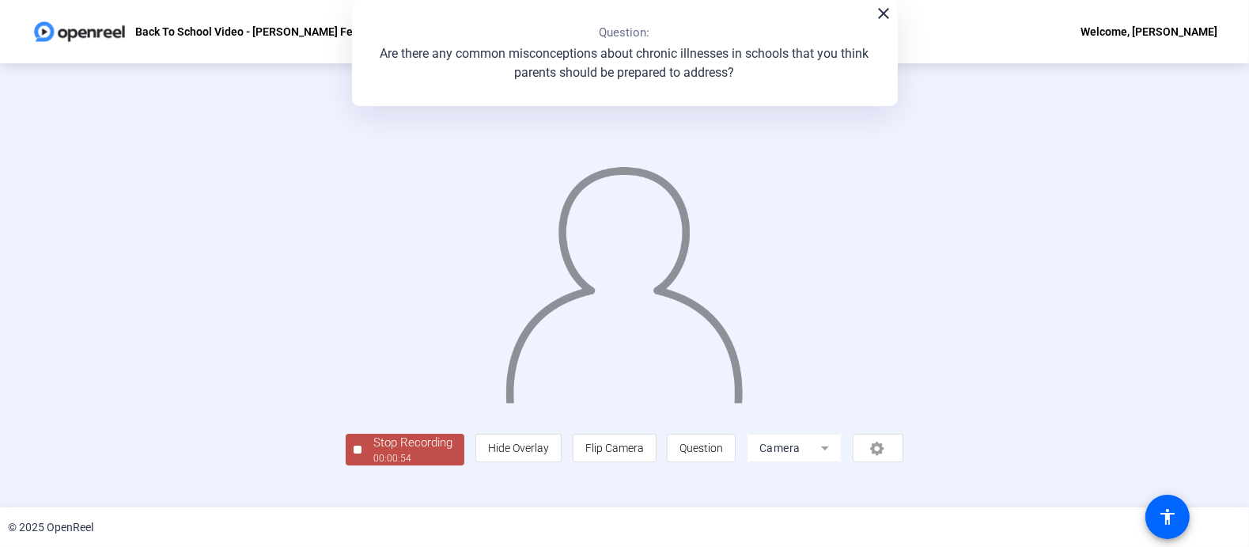
scroll to position [63, 0]
click at [374, 465] on div "00:00:56" at bounding box center [413, 458] width 79 height 14
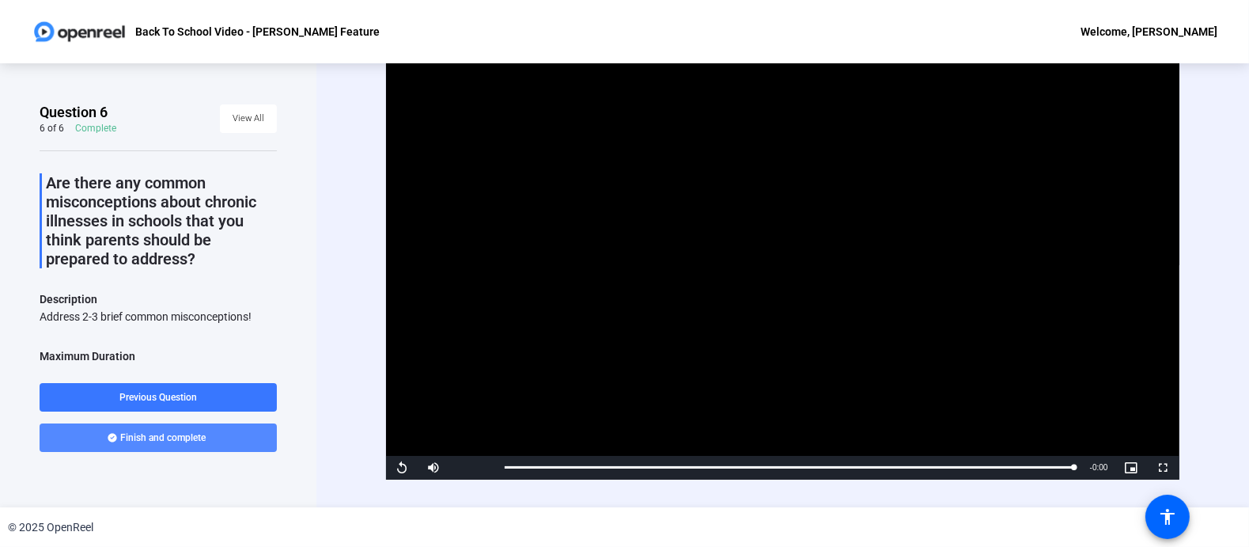
click at [184, 434] on span "Finish and complete" at bounding box center [163, 437] width 85 height 13
